Goal: Information Seeking & Learning: Find specific fact

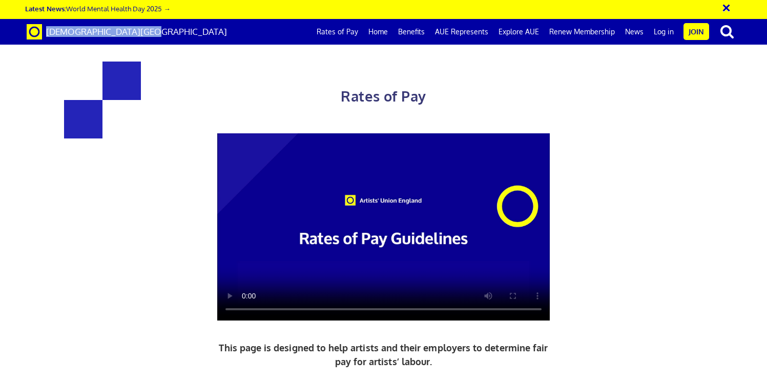
scroll to position [0, 7]
click at [153, 27] on div "[DEMOGRAPHIC_DATA][GEOGRAPHIC_DATA] Rates of Pay Home Benefits AUE Represents E…" at bounding box center [383, 32] width 728 height 26
drag, startPoint x: 152, startPoint y: 29, endPoint x: 48, endPoint y: 34, distance: 104.6
click at [47, 34] on div "[DEMOGRAPHIC_DATA][GEOGRAPHIC_DATA] Rates of Pay Home Benefits AUE Represents E…" at bounding box center [383, 32] width 728 height 26
copy span "[DEMOGRAPHIC_DATA][GEOGRAPHIC_DATA]"
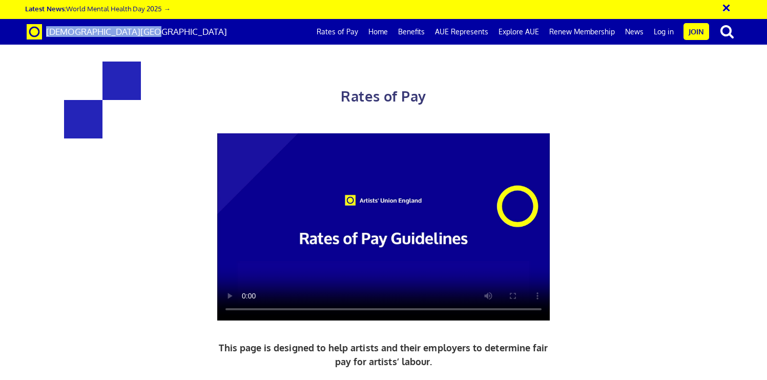
scroll to position [49, 0]
click at [433, 61] on h1 "Rates of Pay" at bounding box center [383, 84] width 521 height 46
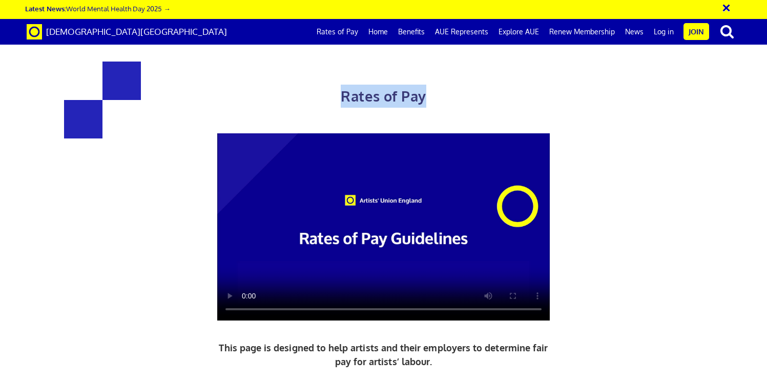
drag, startPoint x: 432, startPoint y: 53, endPoint x: 343, endPoint y: 55, distance: 88.6
click at [343, 61] on h1 "Rates of Pay" at bounding box center [383, 84] width 521 height 46
copy span "Rates of Pay"
drag, startPoint x: 552, startPoint y: 249, endPoint x: 435, endPoint y: 247, distance: 117.3
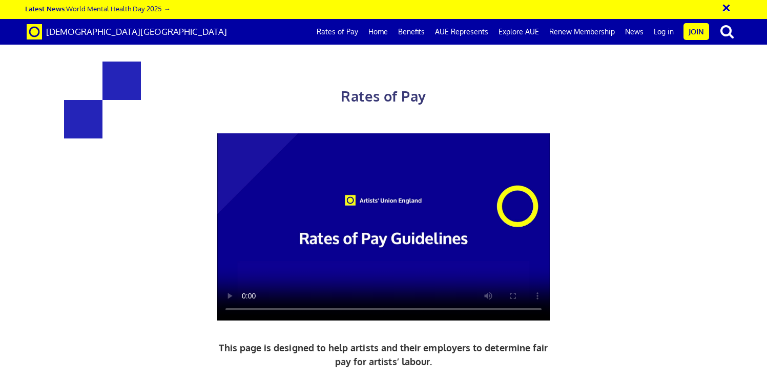
copy h3 "£387.21 a day"
drag, startPoint x: 573, startPoint y: 310, endPoint x: 432, endPoint y: 311, distance: 140.8
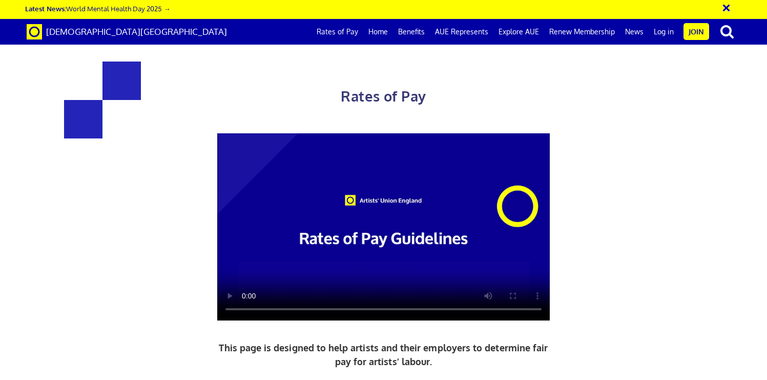
copy span "lead artist/project manager"
drag, startPoint x: 603, startPoint y: 327, endPoint x: 508, endPoint y: 253, distance: 120.8
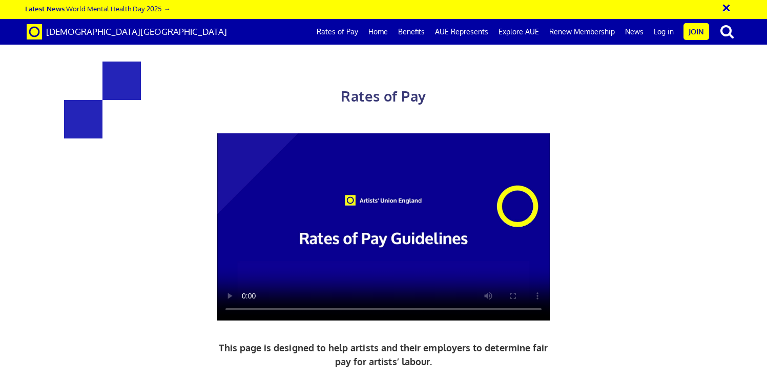
copy div "The variations in rates relate to qualifications/ experience, which are defined…"
